Goal: Find specific page/section: Find specific page/section

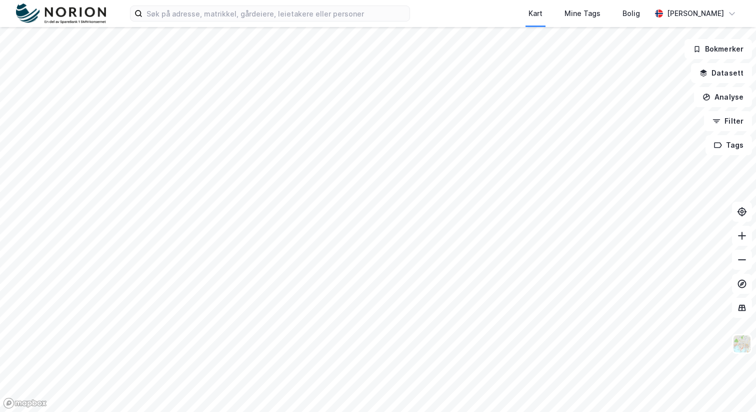
click at [270, 24] on div "Kart Mine Tags Bolig [PERSON_NAME]" at bounding box center [378, 13] width 756 height 27
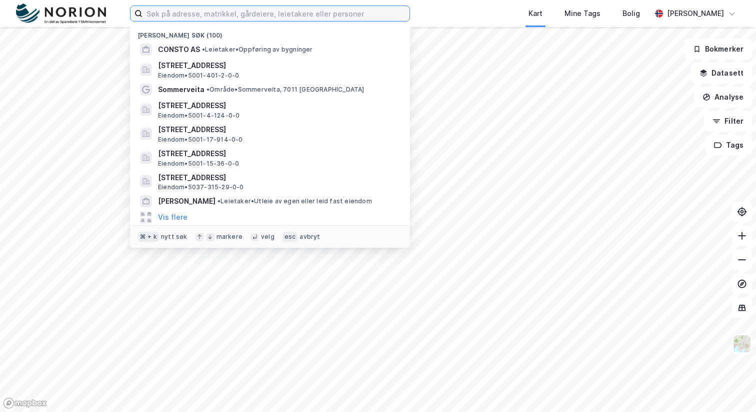
click at [254, 19] on input at bounding box center [276, 13] width 267 height 15
paste input "Tverrv. 2"
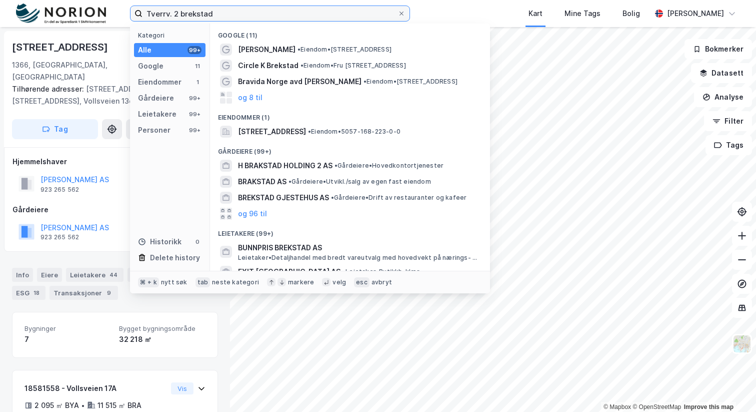
click at [173, 14] on input "Tverrv. 2 brekstad" at bounding box center [270, 13] width 255 height 15
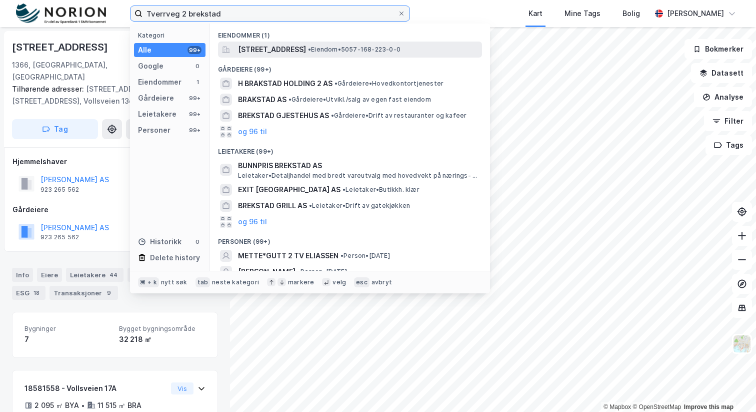
type input "Tverrveg 2 brekstad"
click at [294, 51] on span "[STREET_ADDRESS]" at bounding box center [272, 50] width 68 height 12
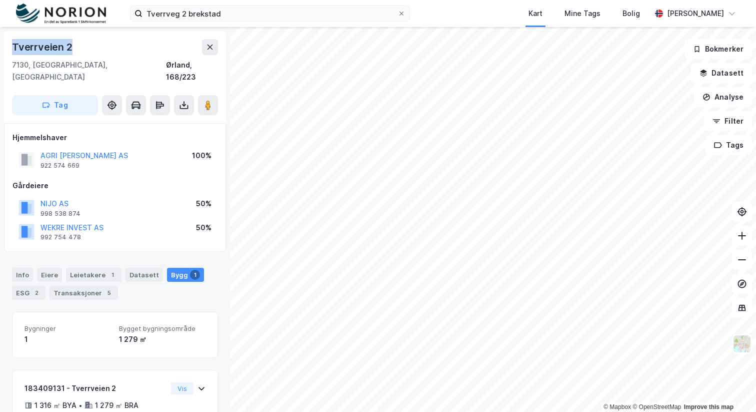
drag, startPoint x: 84, startPoint y: 53, endPoint x: 10, endPoint y: 51, distance: 74.1
click at [10, 51] on div "[STREET_ADDRESS]" at bounding box center [115, 77] width 222 height 92
copy div "Tverrveien 2"
